Goal: Go to known website: Access a specific website the user already knows

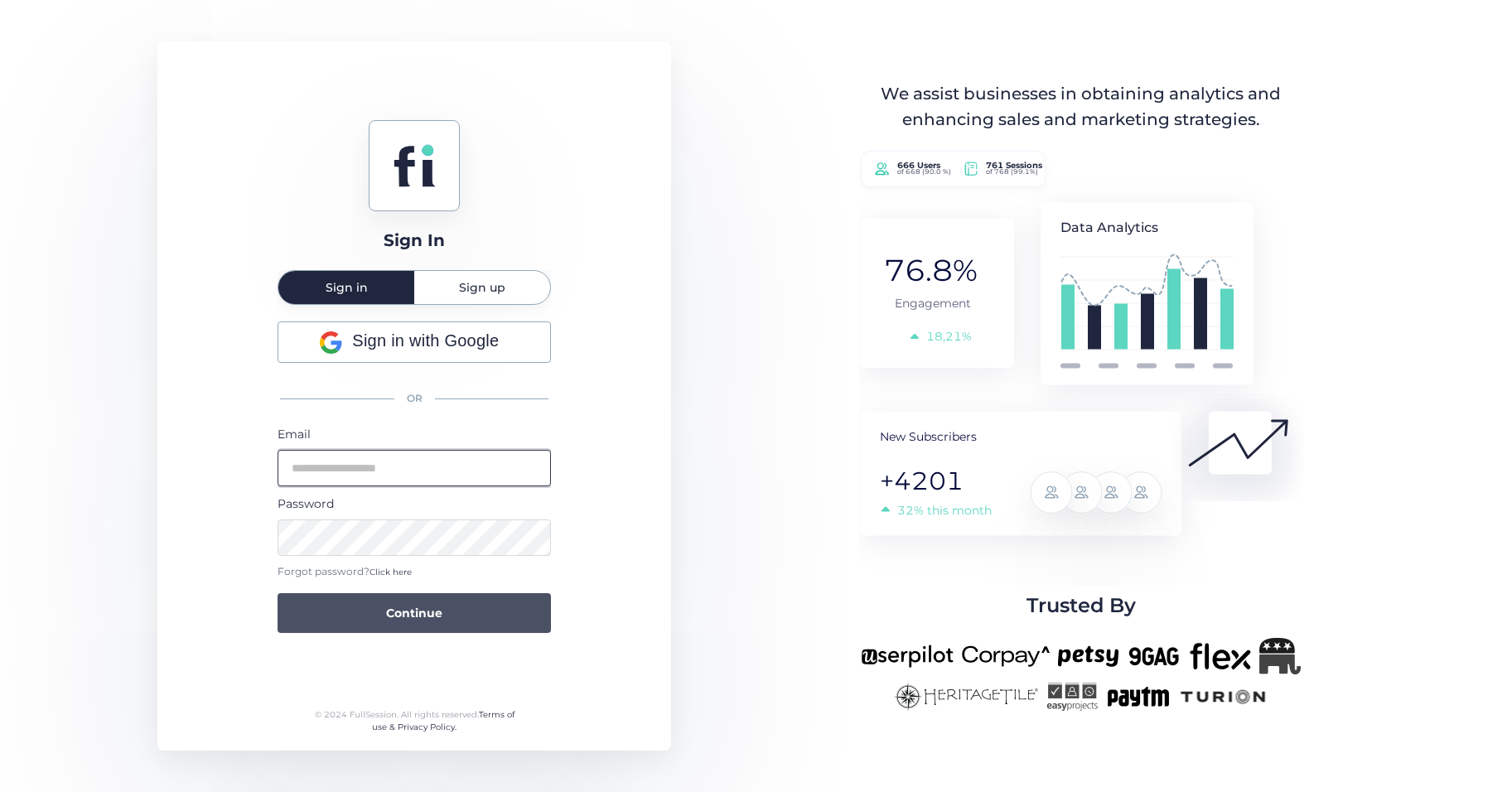
type input "**********"
click at [426, 612] on span "Continue" at bounding box center [415, 613] width 56 height 18
